Goal: Information Seeking & Learning: Learn about a topic

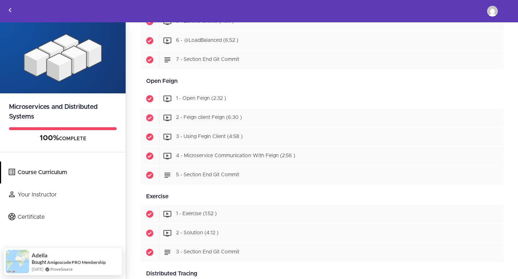
scroll to position [684, 0]
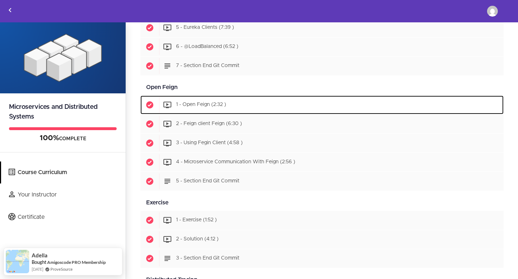
click at [209, 105] on span "1 - Open Feign (2:32 )" at bounding box center [201, 104] width 50 height 5
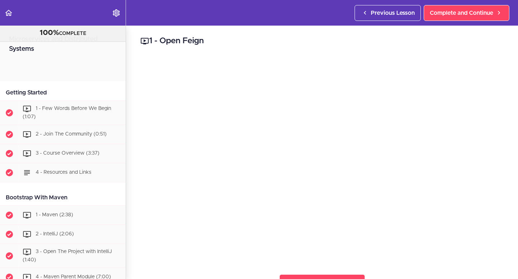
scroll to position [790, 0]
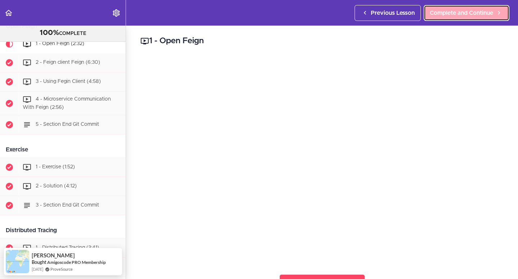
click at [448, 14] on span "Complete and Continue" at bounding box center [461, 13] width 63 height 9
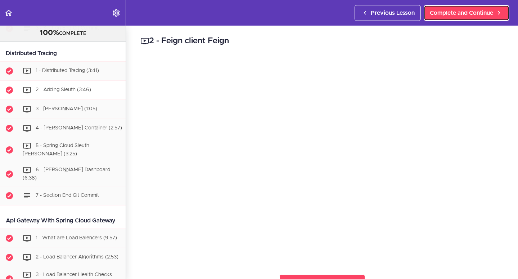
scroll to position [1021, 0]
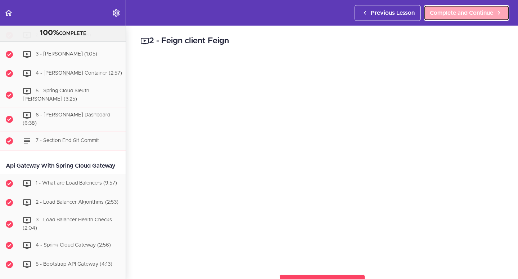
click at [441, 14] on span "Complete and Continue" at bounding box center [461, 13] width 63 height 9
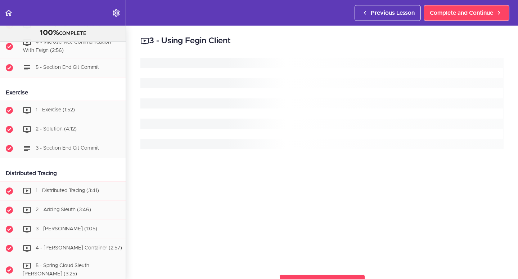
click at [195, 205] on div at bounding box center [321, 160] width 363 height 204
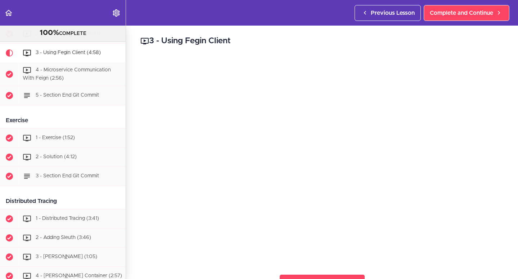
scroll to position [1, 0]
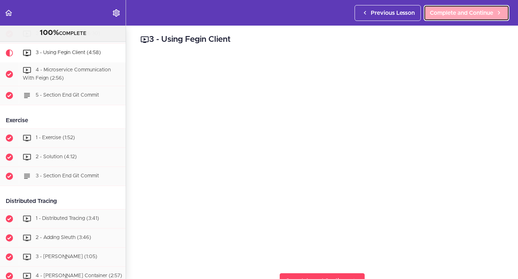
click at [466, 11] on span "Complete and Continue" at bounding box center [461, 13] width 63 height 9
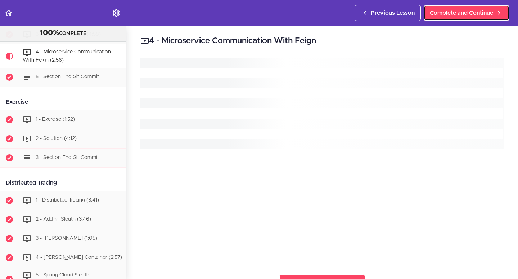
scroll to position [838, 0]
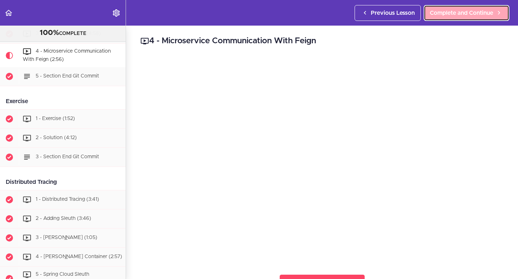
click at [471, 15] on span "Complete and Continue" at bounding box center [461, 13] width 63 height 9
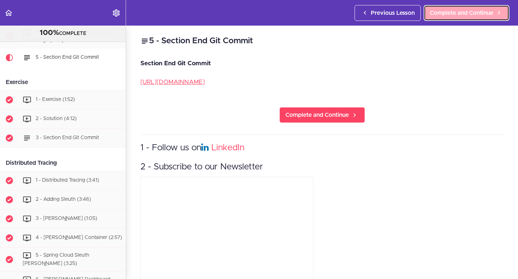
scroll to position [862, 0]
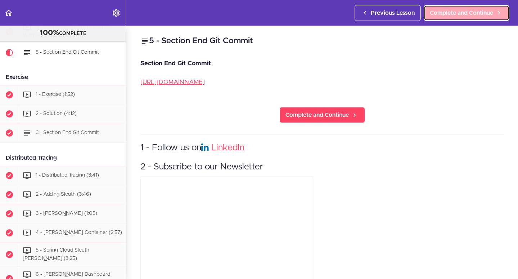
click at [471, 15] on span "Complete and Continue" at bounding box center [461, 13] width 63 height 9
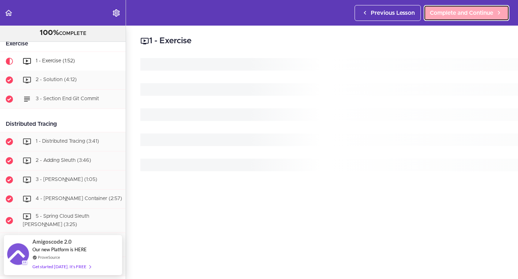
scroll to position [905, 0]
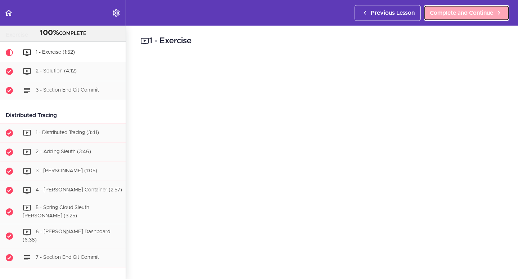
click at [452, 9] on span "Complete and Continue" at bounding box center [461, 13] width 63 height 9
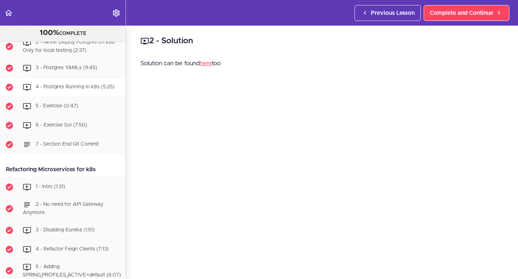
scroll to position [2593, 0]
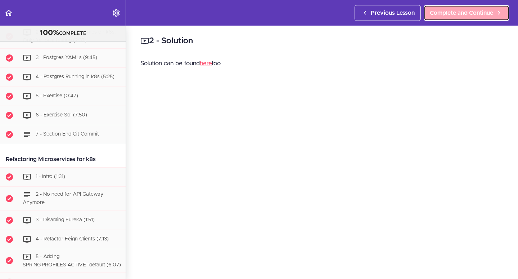
click at [452, 13] on span "Complete and Continue" at bounding box center [461, 13] width 63 height 9
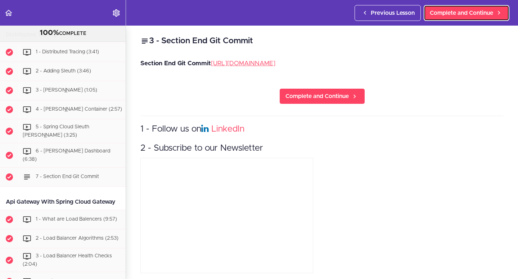
scroll to position [943, 0]
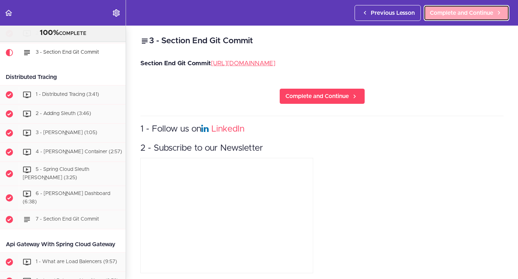
click at [448, 15] on span "Complete and Continue" at bounding box center [461, 13] width 63 height 9
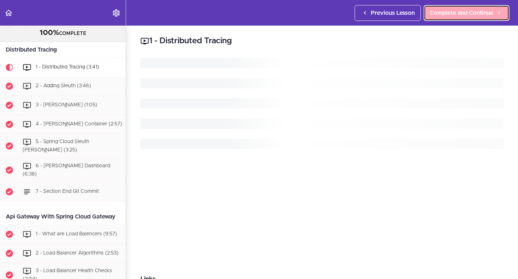
scroll to position [985, 0]
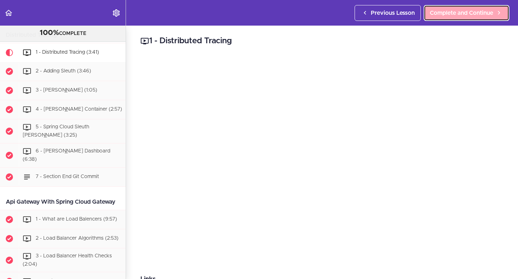
click at [444, 15] on span "Complete and Continue" at bounding box center [461, 13] width 63 height 9
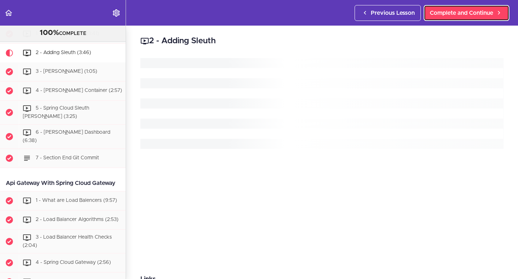
scroll to position [1005, 0]
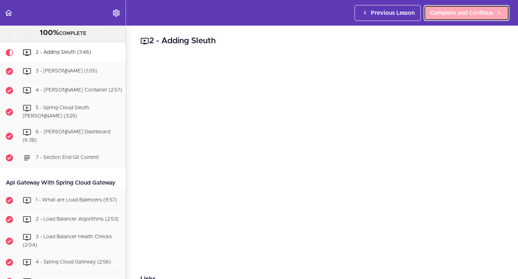
click at [457, 14] on span "Complete and Continue" at bounding box center [461, 13] width 63 height 9
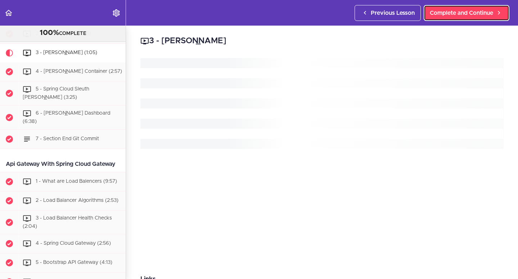
scroll to position [1024, 0]
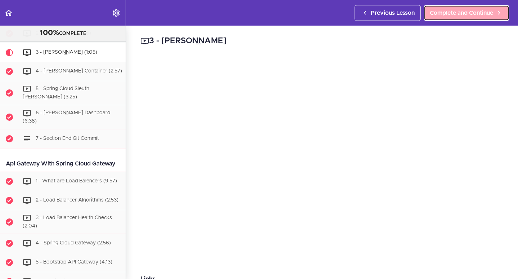
click at [456, 18] on link "Complete and Continue" at bounding box center [467, 13] width 86 height 16
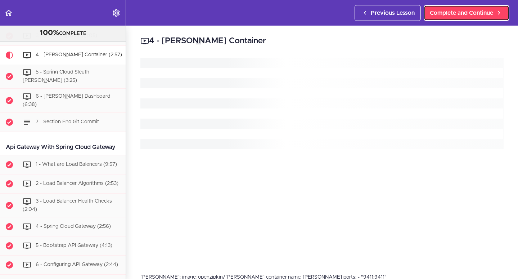
scroll to position [1043, 0]
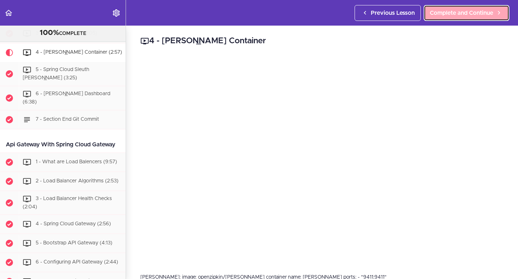
click at [464, 10] on span "Complete and Continue" at bounding box center [461, 13] width 63 height 9
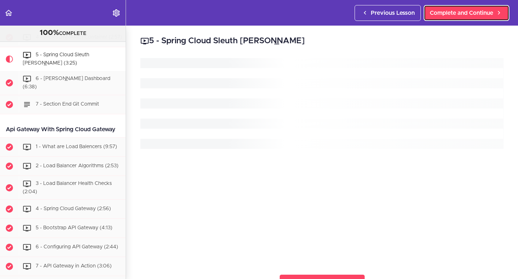
scroll to position [1062, 0]
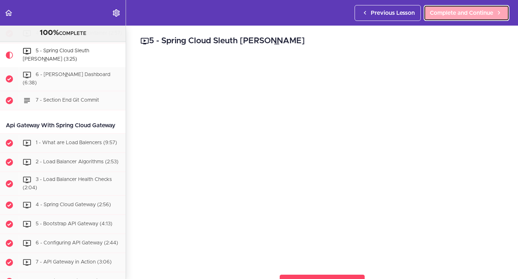
click at [465, 11] on span "Complete and Continue" at bounding box center [461, 13] width 63 height 9
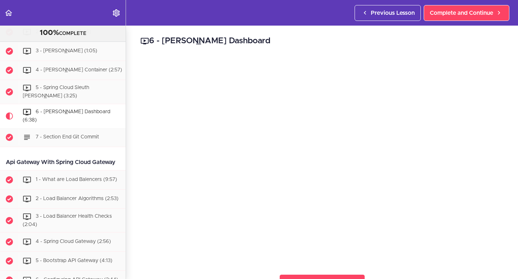
scroll to position [988, 0]
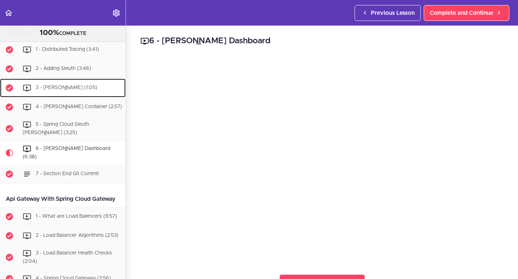
click at [61, 90] on span "3 - Zipkin (1:05)" at bounding box center [67, 87] width 62 height 5
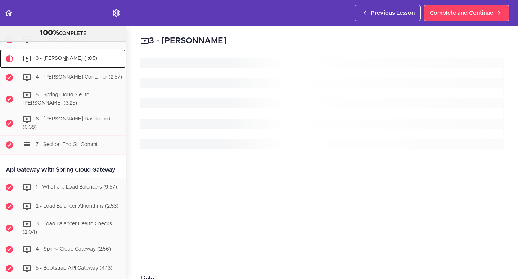
scroll to position [1024, 0]
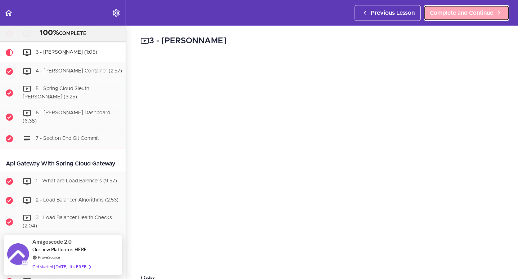
click at [469, 11] on span "Complete and Continue" at bounding box center [461, 13] width 63 height 9
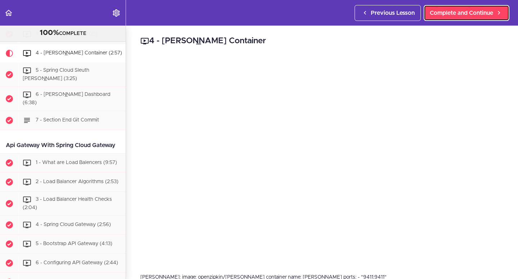
scroll to position [1043, 0]
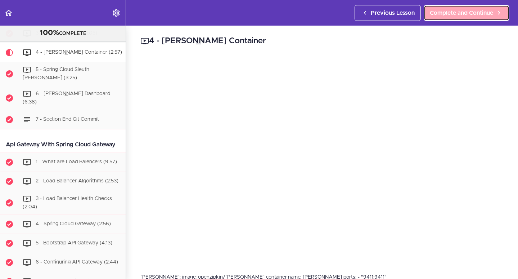
click at [448, 18] on link "Complete and Continue" at bounding box center [467, 13] width 86 height 16
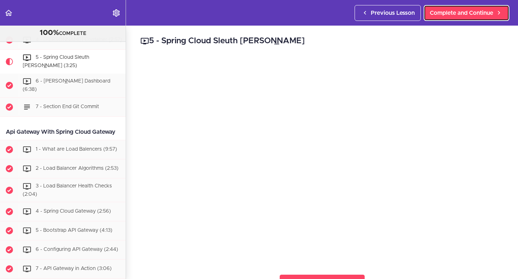
scroll to position [1062, 0]
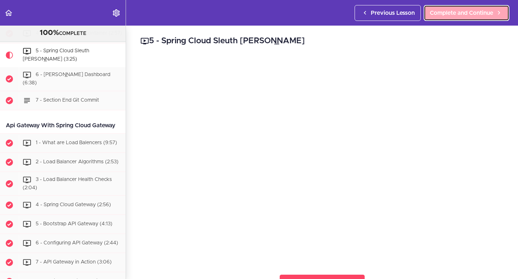
click at [472, 9] on span "Complete and Continue" at bounding box center [461, 13] width 63 height 9
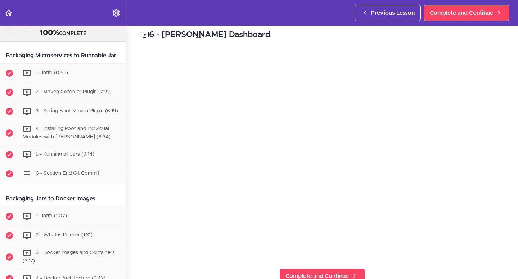
scroll to position [1715, 0]
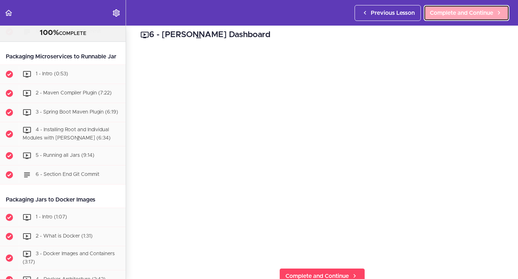
click at [461, 13] on span "Complete and Continue" at bounding box center [461, 13] width 63 height 9
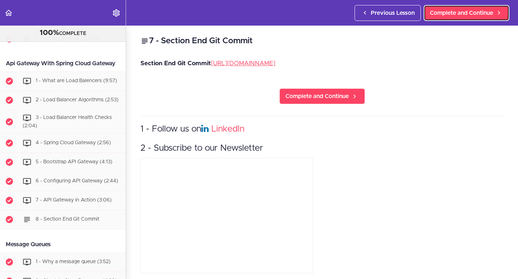
scroll to position [1105, 0]
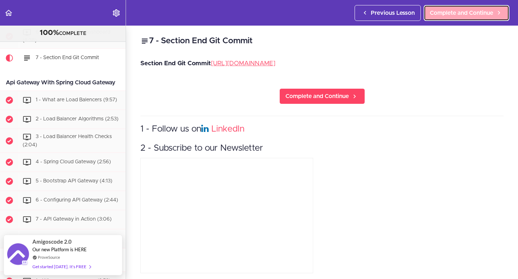
click at [462, 13] on span "Complete and Continue" at bounding box center [461, 13] width 63 height 9
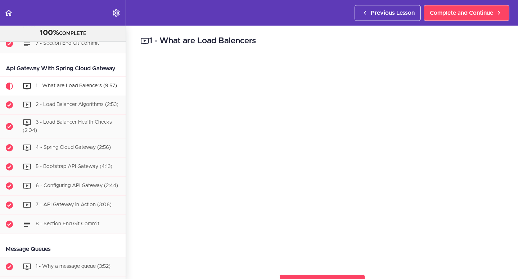
scroll to position [1106, 0]
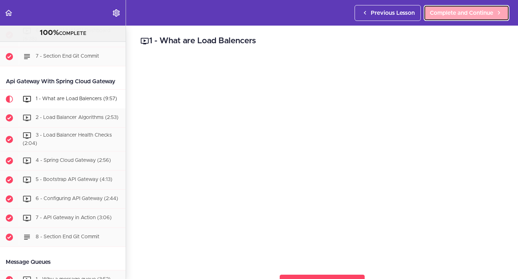
click at [450, 17] on span "Complete and Continue" at bounding box center [461, 13] width 63 height 9
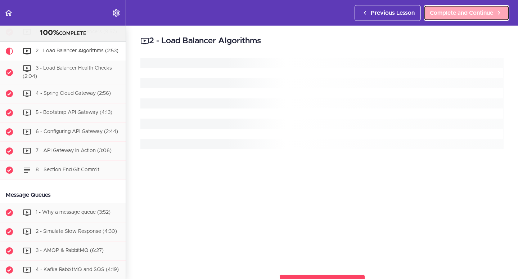
scroll to position [1175, 0]
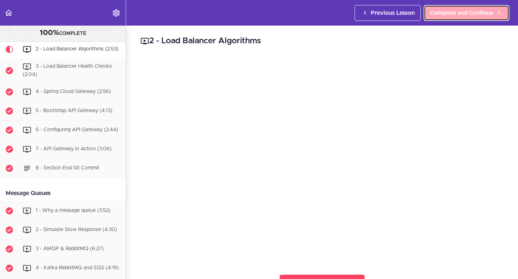
click at [454, 11] on span "Complete and Continue" at bounding box center [461, 13] width 63 height 9
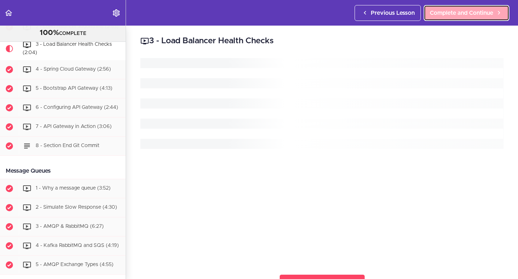
scroll to position [1199, 0]
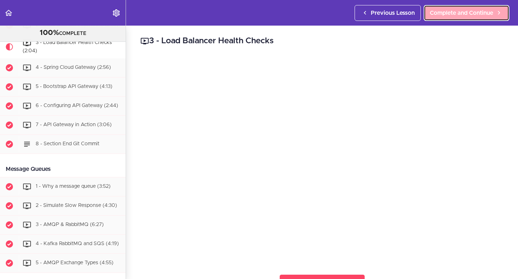
click at [452, 11] on span "Complete and Continue" at bounding box center [461, 13] width 63 height 9
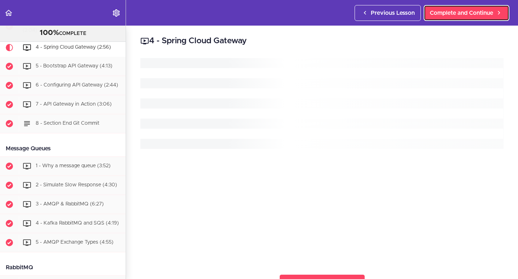
scroll to position [1223, 0]
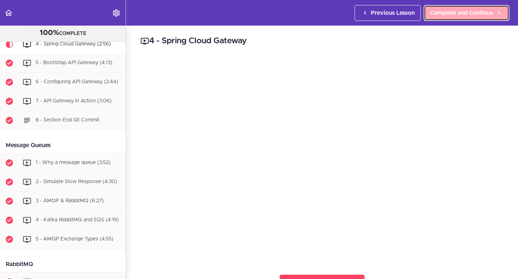
click at [453, 11] on span "Complete and Continue" at bounding box center [461, 13] width 63 height 9
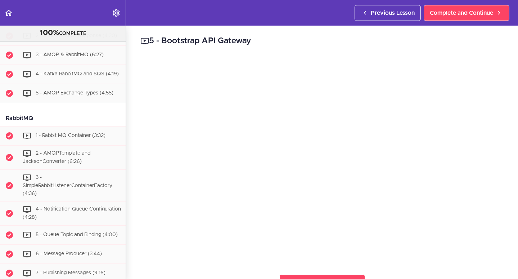
scroll to position [1338, 0]
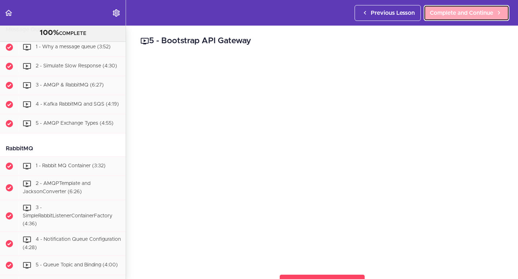
click at [452, 10] on span "Complete and Continue" at bounding box center [461, 13] width 63 height 9
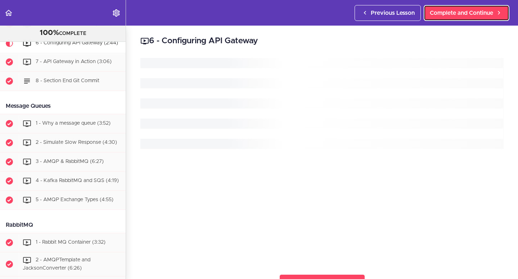
scroll to position [1261, 0]
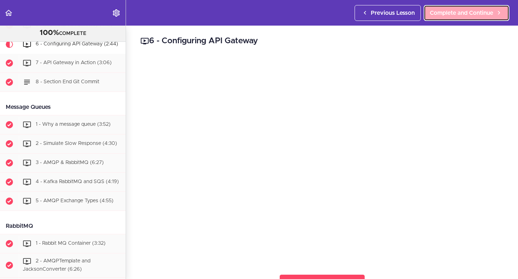
click at [432, 14] on span "Complete and Continue" at bounding box center [461, 13] width 63 height 9
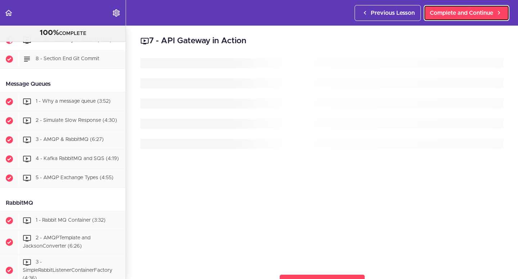
scroll to position [1285, 0]
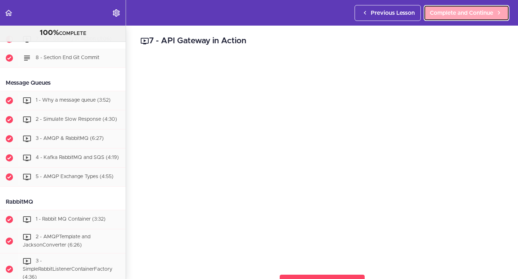
click at [466, 15] on span "Complete and Continue" at bounding box center [461, 13] width 63 height 9
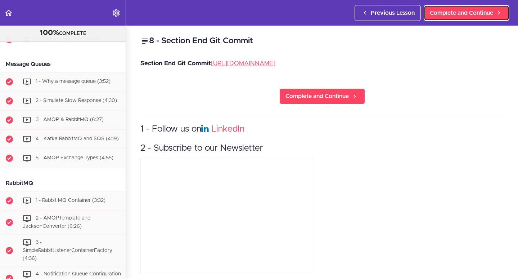
scroll to position [1304, 0]
click at [462, 9] on span "Complete and Continue" at bounding box center [461, 13] width 63 height 9
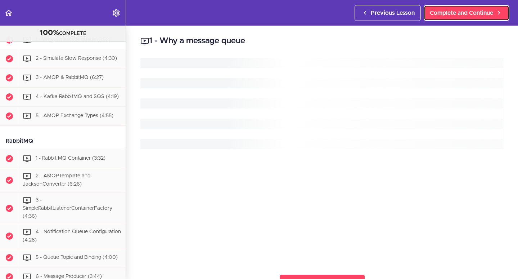
scroll to position [1346, 0]
